Goal: Information Seeking & Learning: Find specific page/section

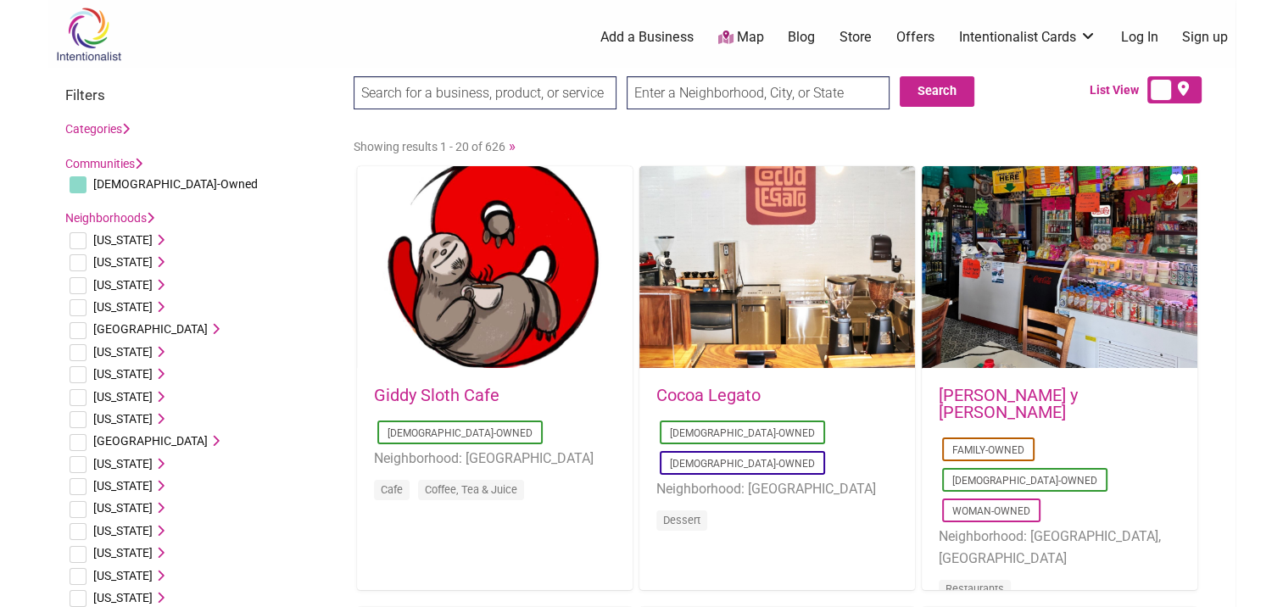
click at [487, 88] on input "search" at bounding box center [485, 92] width 263 height 33
type input "hispanic owned"
click at [690, 92] on input "text" at bounding box center [757, 92] width 263 height 33
type input "Coatesville, PA 19320, USA"
click at [923, 88] on button "Search" at bounding box center [936, 91] width 75 height 31
